Goal: Navigation & Orientation: Find specific page/section

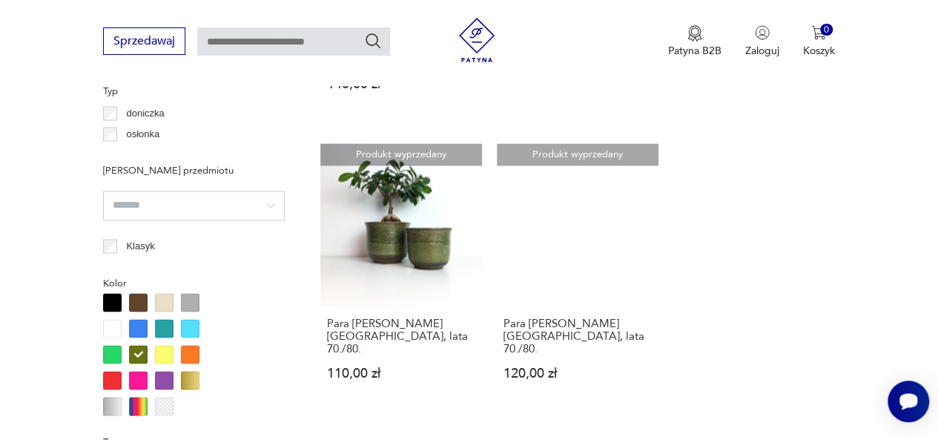
scroll to position [1206, 0]
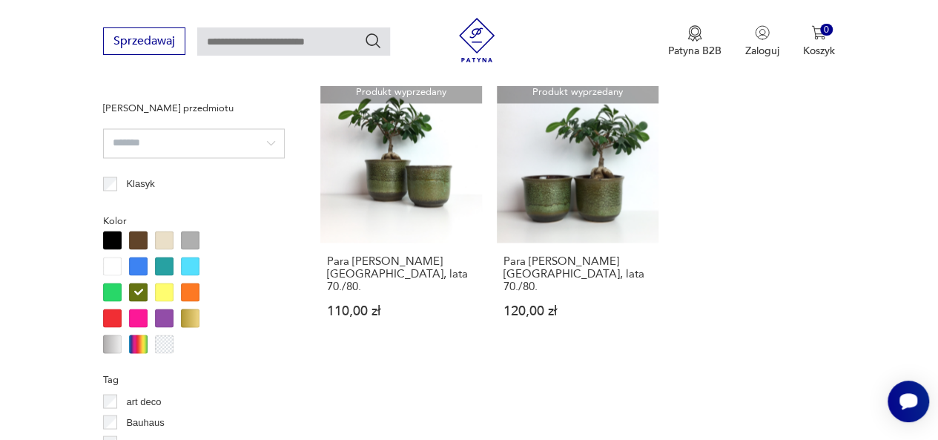
click at [195, 263] on div at bounding box center [190, 266] width 19 height 19
click at [164, 266] on div at bounding box center [164, 266] width 19 height 19
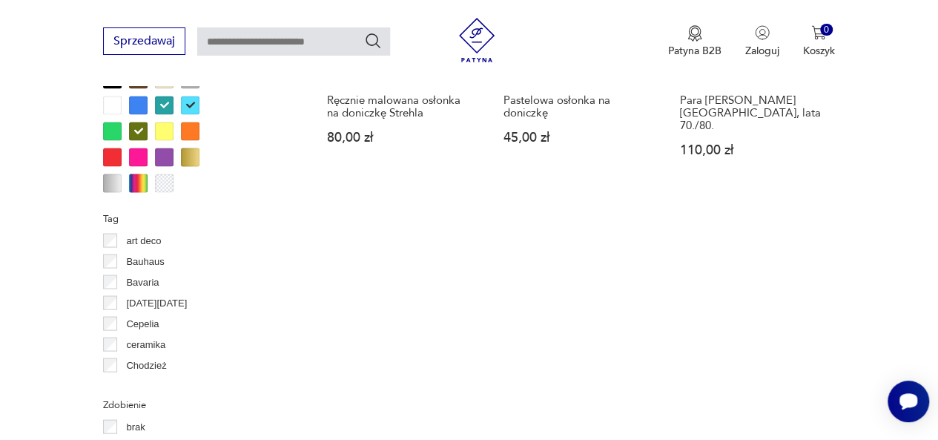
scroll to position [1333, 0]
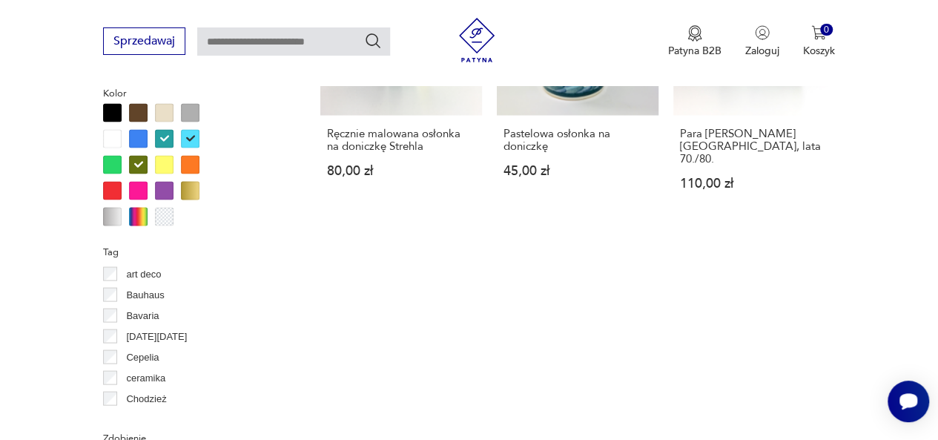
click at [140, 159] on div at bounding box center [138, 164] width 19 height 19
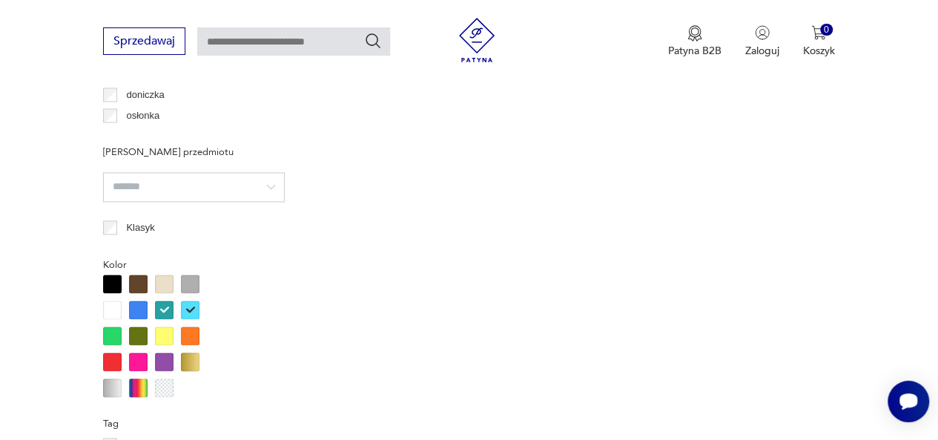
scroll to position [1191, 0]
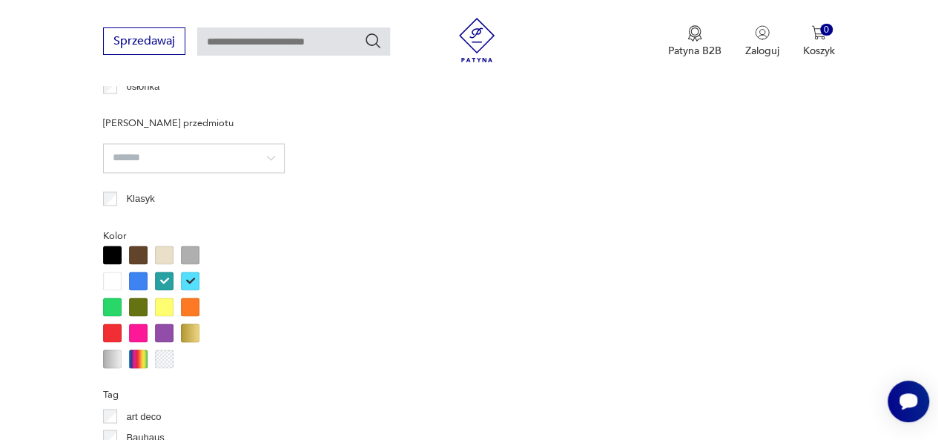
click at [194, 278] on div at bounding box center [190, 280] width 19 height 19
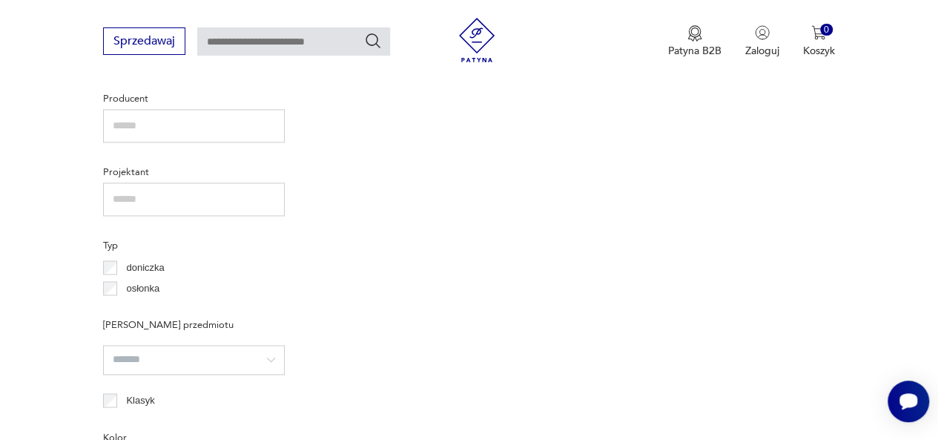
click at [167, 285] on div "Filtruj produkty Cena MIN MAX OK Promocja Datowanie OK Kraj pochodzenia [DEMOGR…" at bounding box center [194, 409] width 182 height 1548
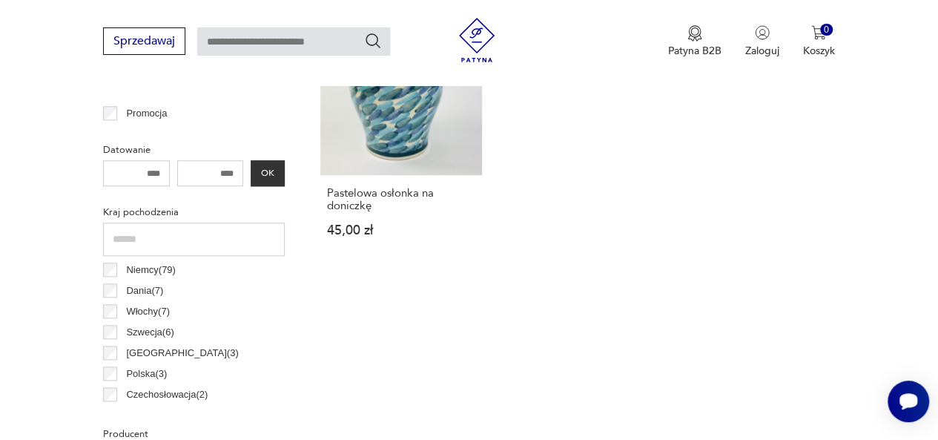
scroll to position [1103, 0]
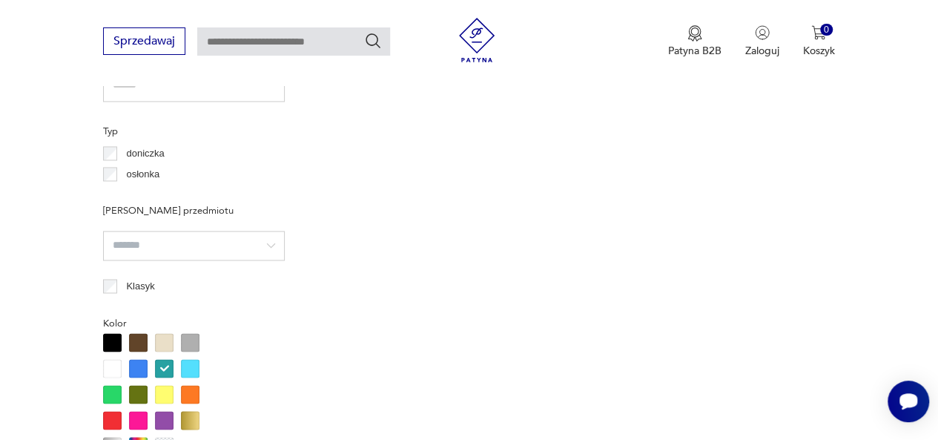
click at [163, 365] on div at bounding box center [164, 368] width 19 height 19
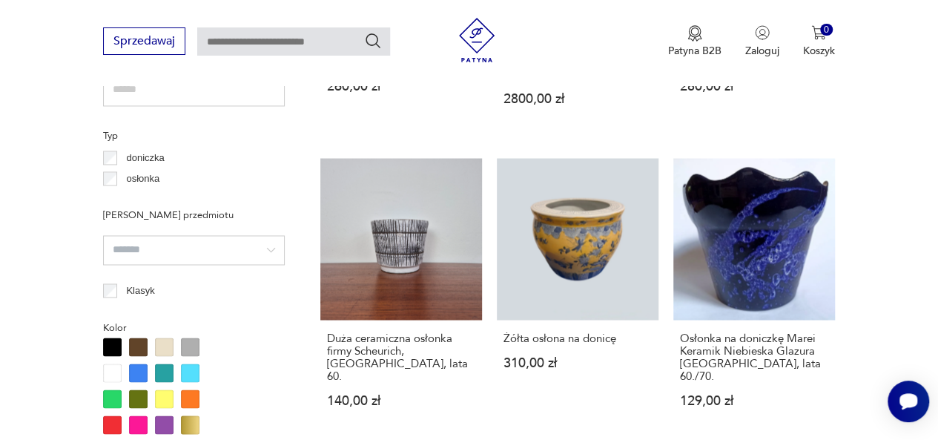
scroll to position [1107, 0]
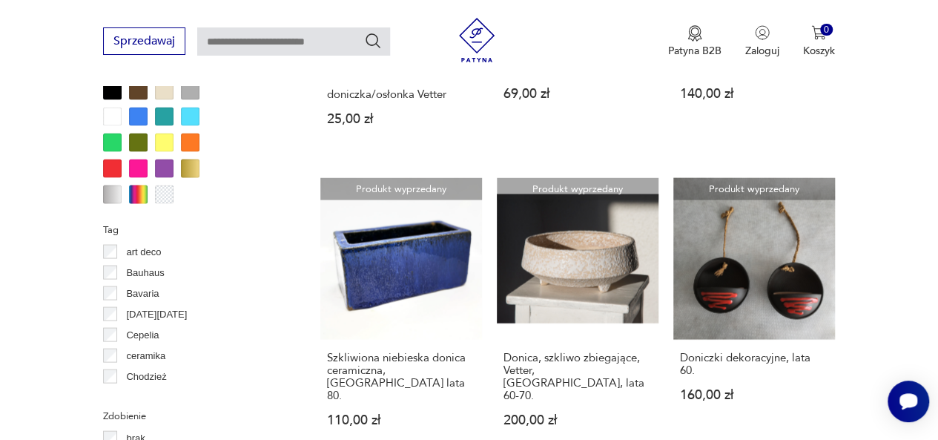
scroll to position [1338, 0]
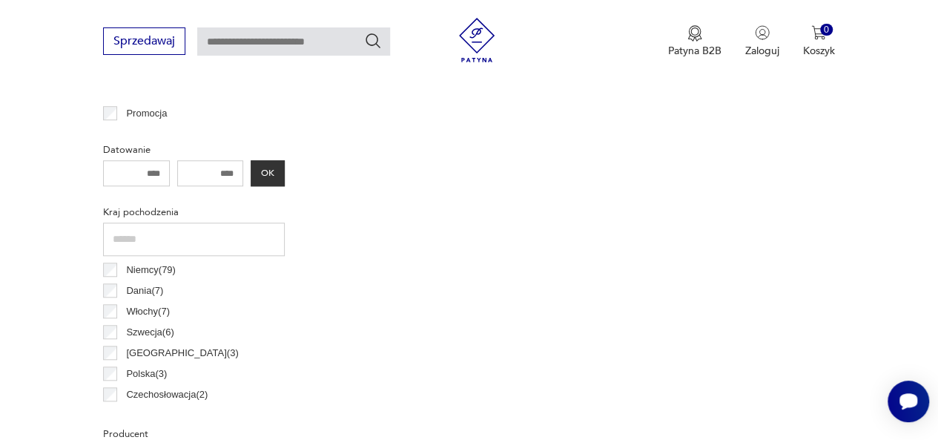
scroll to position [393, 0]
